Goal: Navigation & Orientation: Find specific page/section

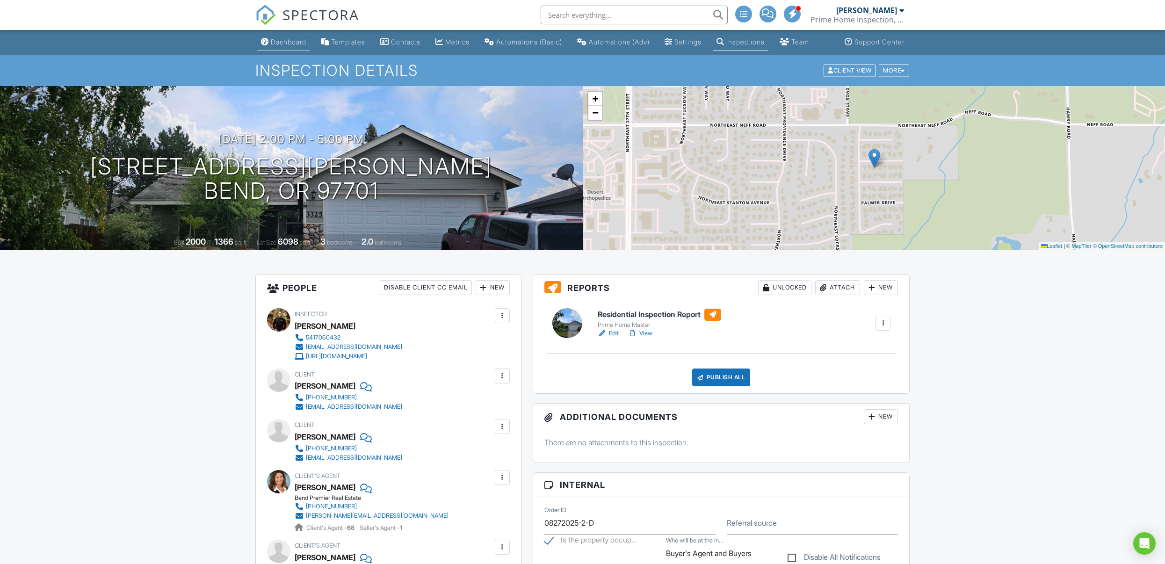
click at [274, 51] on link "Dashboard" at bounding box center [283, 42] width 53 height 17
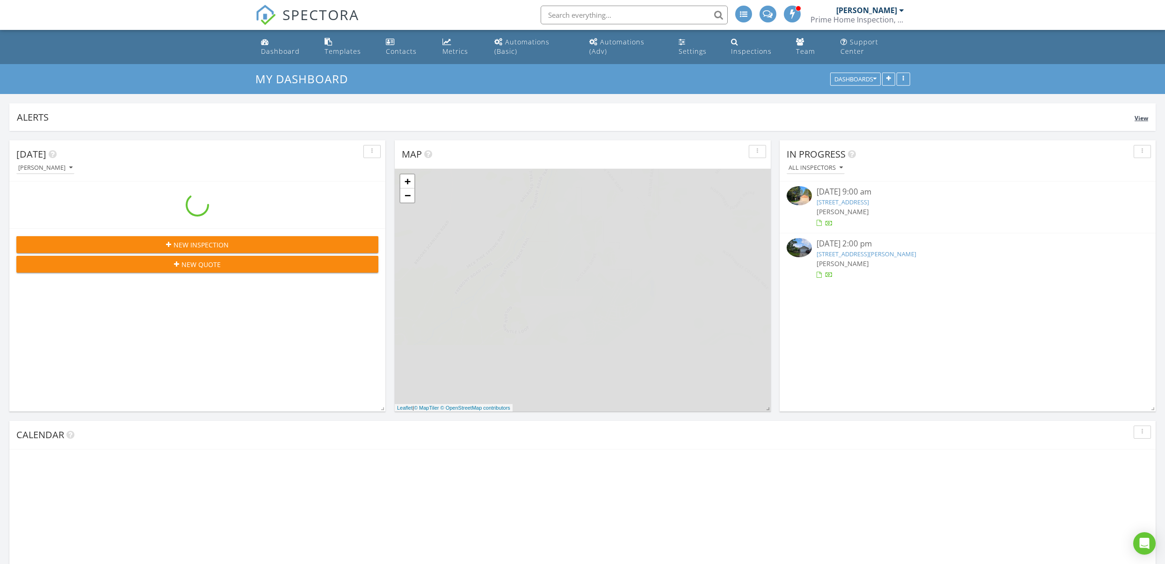
scroll to position [201, 376]
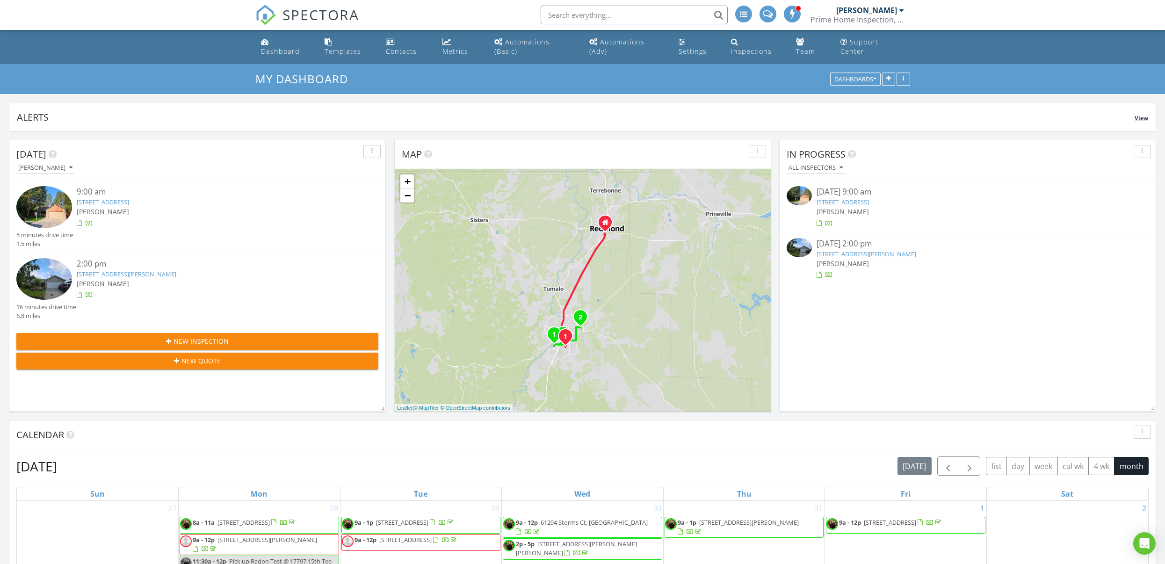
click at [330, 111] on div "Alerts" at bounding box center [575, 117] width 1117 height 13
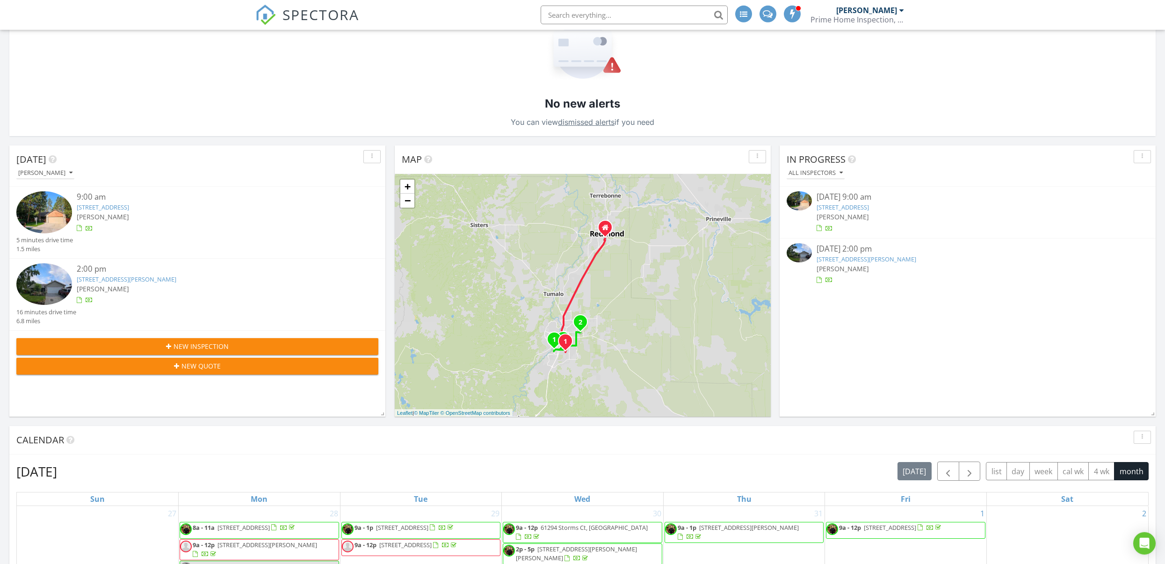
scroll to position [143, 0]
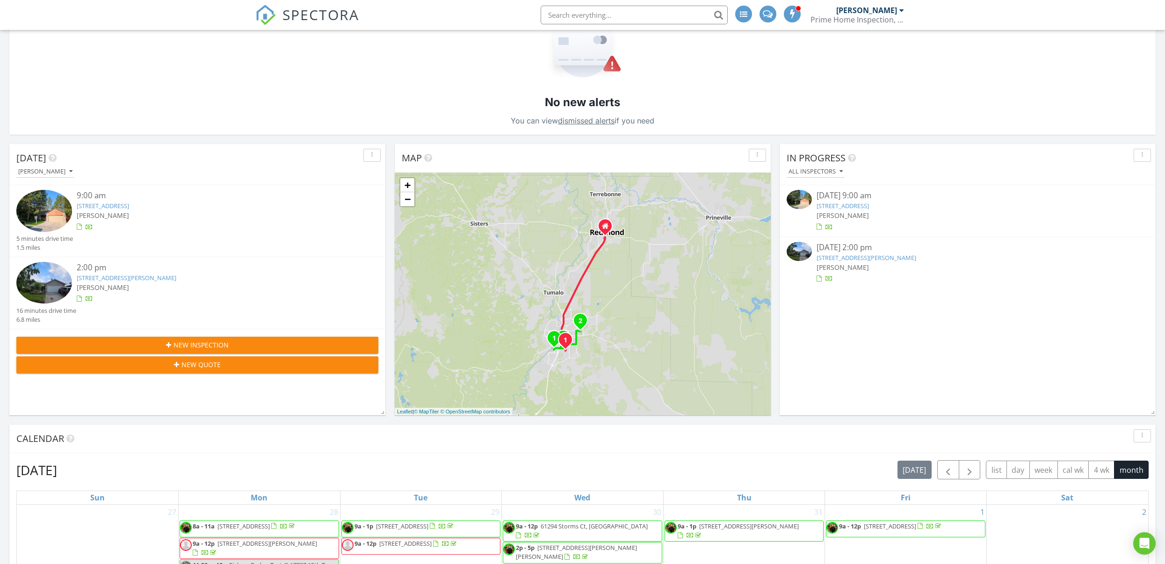
click at [55, 208] on img at bounding box center [44, 211] width 56 height 42
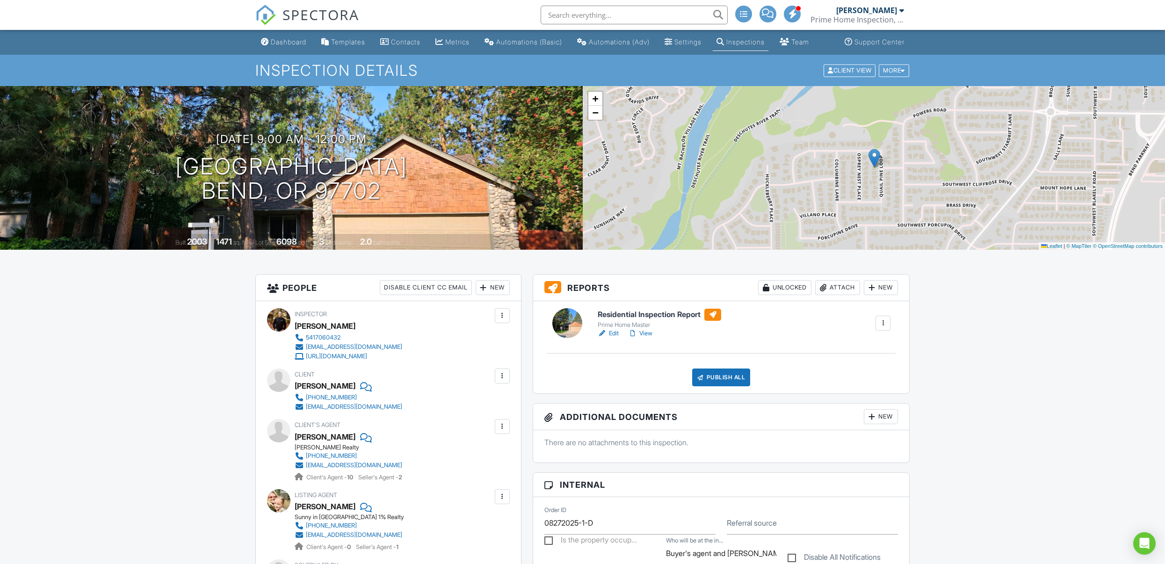
click at [612, 338] on link "Edit" at bounding box center [608, 333] width 21 height 9
